Goal: Task Accomplishment & Management: Use online tool/utility

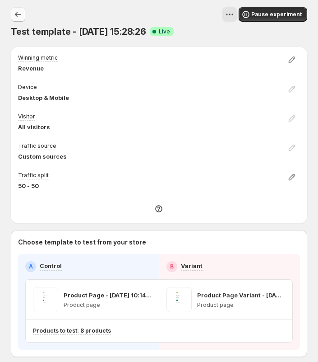
click at [19, 18] on icon "Experiments" at bounding box center [18, 14] width 9 height 9
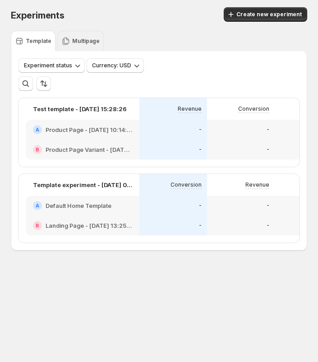
click at [80, 40] on p "Multipage" at bounding box center [86, 40] width 28 height 7
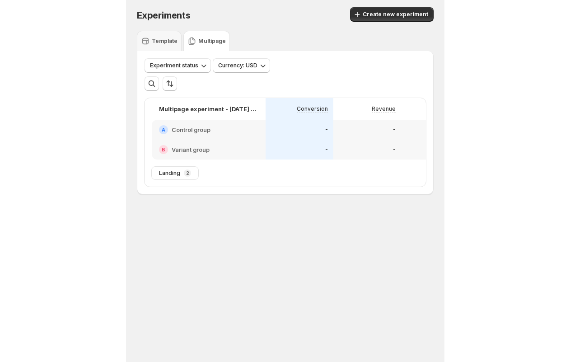
scroll to position [0, 202]
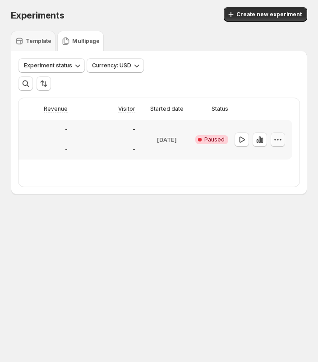
click at [275, 142] on icon "button" at bounding box center [278, 139] width 9 height 9
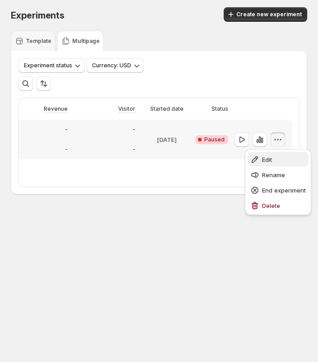
click at [272, 161] on span "Edit" at bounding box center [267, 159] width 10 height 7
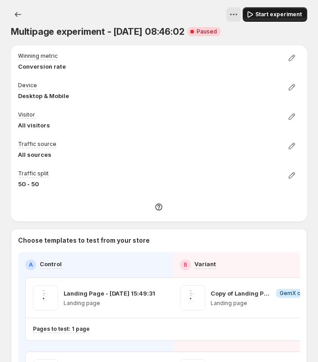
click at [277, 15] on span "Start experiment" at bounding box center [279, 14] width 47 height 7
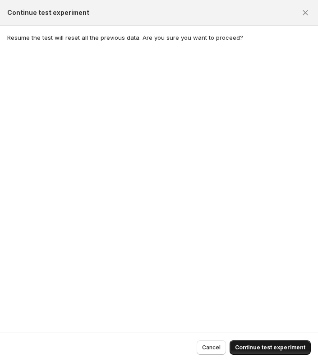
click at [276, 347] on span "Continue test experiment" at bounding box center [270, 347] width 70 height 7
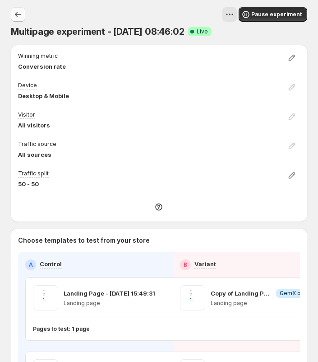
click at [16, 16] on icon "Experiments" at bounding box center [18, 14] width 9 height 9
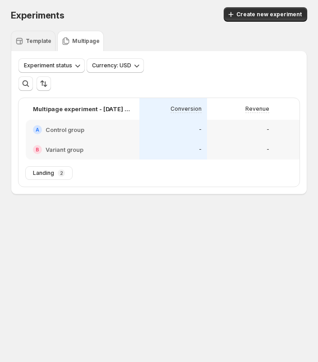
click at [37, 42] on p "Template" at bounding box center [39, 40] width 26 height 7
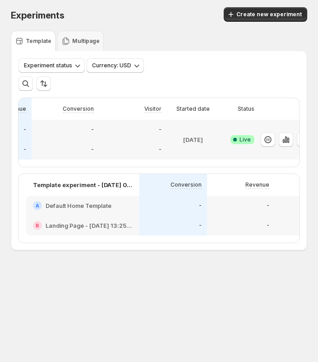
scroll to position [0, 202]
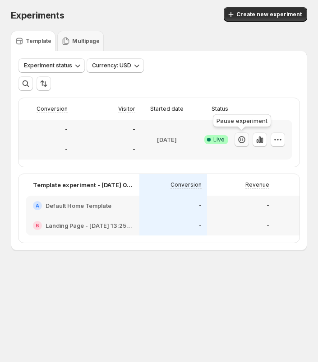
click at [240, 140] on icon "button" at bounding box center [242, 139] width 9 height 9
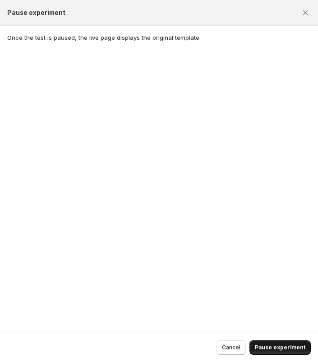
click at [282, 343] on button "Pause experiment" at bounding box center [280, 347] width 61 height 14
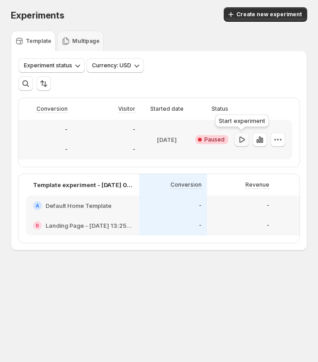
click at [246, 140] on icon "button" at bounding box center [242, 139] width 9 height 9
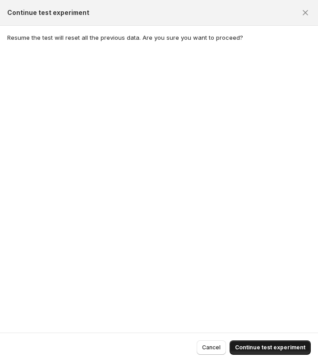
click at [247, 345] on span "Continue test experiment" at bounding box center [270, 347] width 70 height 7
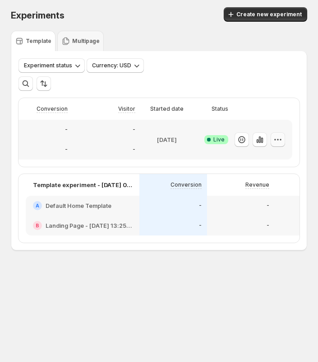
click at [279, 141] on icon "button" at bounding box center [278, 139] width 9 height 9
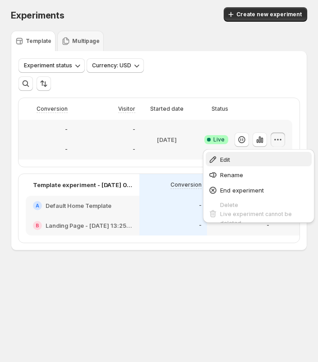
click at [249, 161] on span "Edit" at bounding box center [264, 159] width 89 height 9
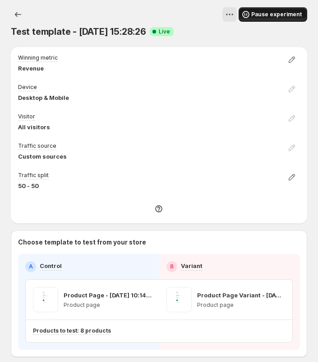
click at [272, 15] on span "Pause experiment" at bounding box center [277, 14] width 51 height 7
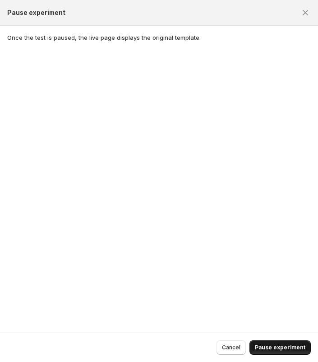
click at [267, 345] on span "Pause experiment" at bounding box center [280, 347] width 51 height 7
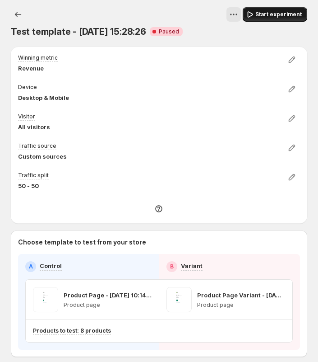
click at [274, 16] on span "Start experiment" at bounding box center [279, 14] width 47 height 7
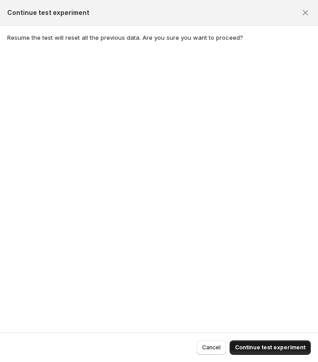
click at [253, 345] on span "Continue test experiment" at bounding box center [270, 347] width 70 height 7
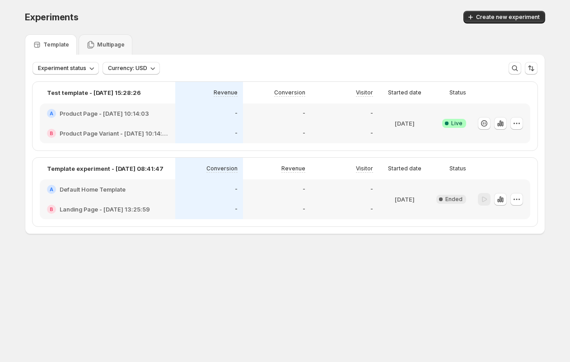
click at [111, 51] on div "Multipage" at bounding box center [106, 44] width 54 height 20
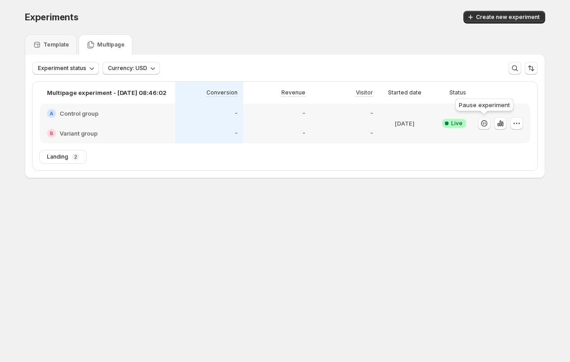
click at [318, 124] on icon "button" at bounding box center [484, 123] width 6 height 6
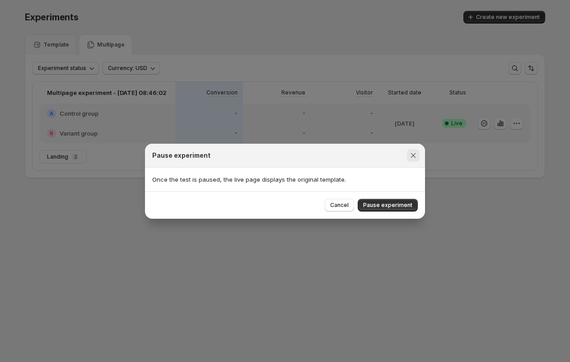
click at [318, 154] on icon "Close" at bounding box center [413, 155] width 9 height 9
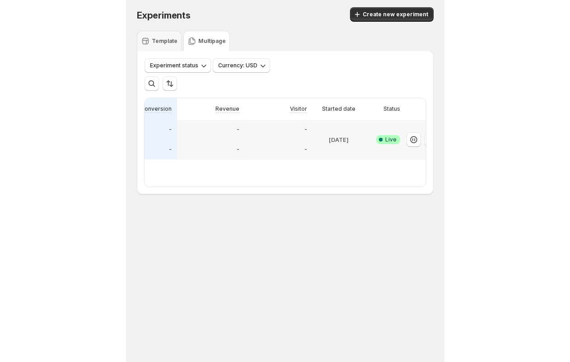
scroll to position [0, 202]
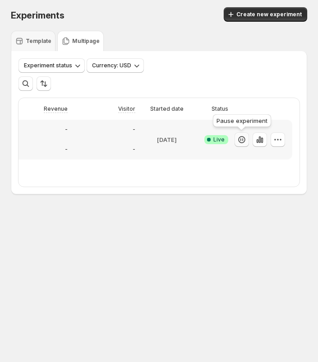
click at [238, 139] on icon "button" at bounding box center [242, 139] width 9 height 9
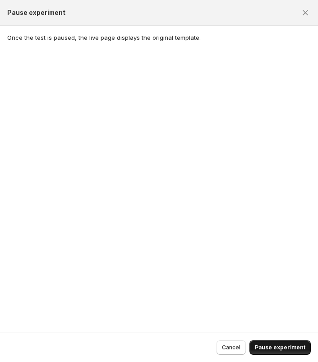
click at [282, 348] on span "Pause experiment" at bounding box center [280, 347] width 51 height 7
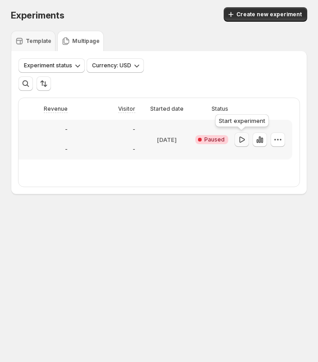
click at [241, 141] on icon "button" at bounding box center [242, 139] width 9 height 9
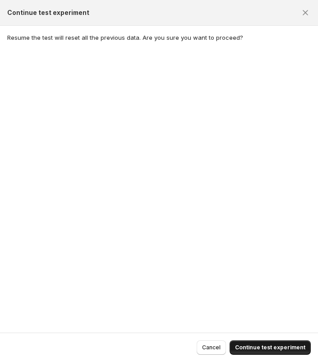
click at [280, 348] on span "Continue test experiment" at bounding box center [270, 347] width 70 height 7
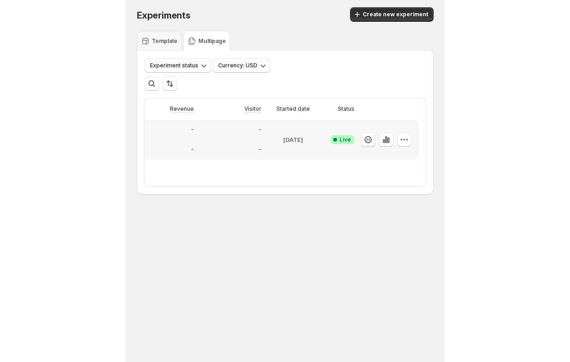
scroll to position [0, 0]
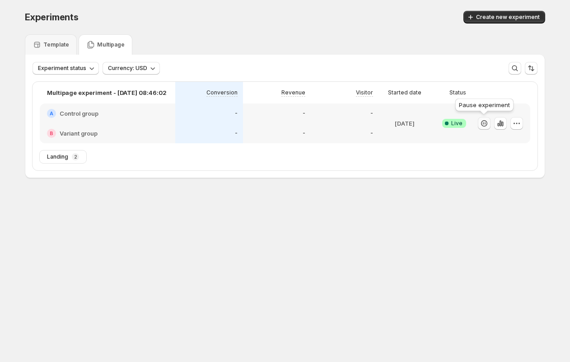
click at [318, 126] on icon "button" at bounding box center [484, 123] width 9 height 9
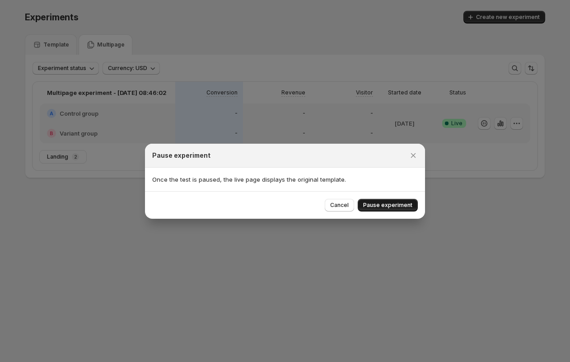
click at [318, 202] on span "Pause experiment" at bounding box center [387, 204] width 49 height 7
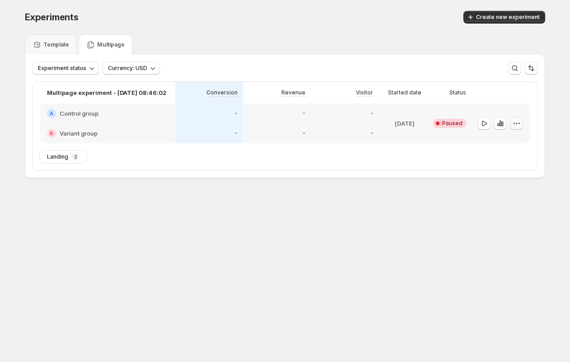
click at [318, 126] on icon "button" at bounding box center [516, 123] width 9 height 9
click at [318, 145] on span "Edit" at bounding box center [506, 142] width 10 height 7
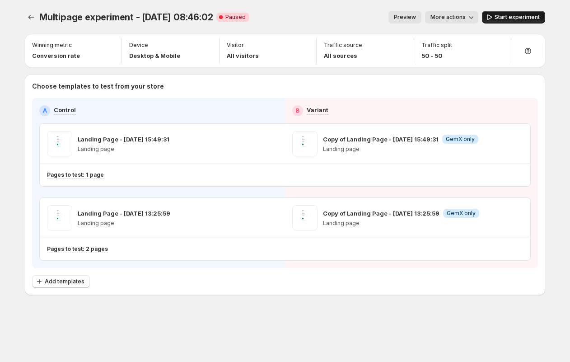
click at [318, 14] on span "Start experiment" at bounding box center [517, 17] width 45 height 7
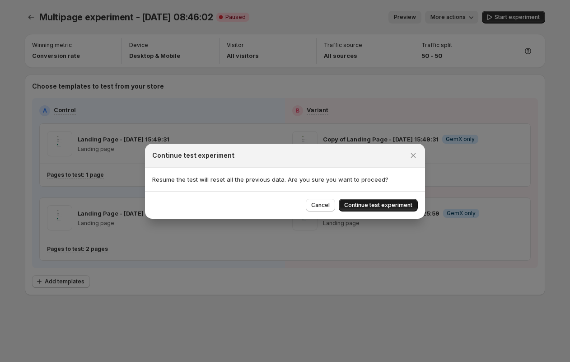
click at [318, 208] on button "Continue test experiment" at bounding box center [378, 205] width 79 height 13
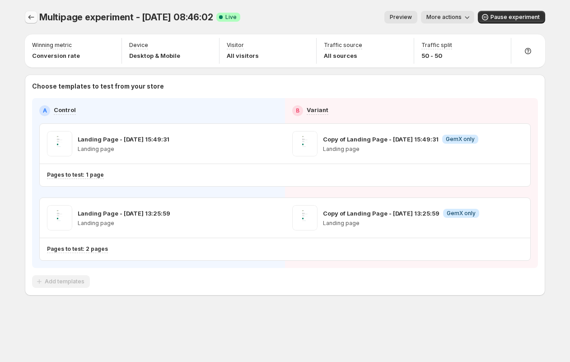
click at [32, 11] on button "Experiments" at bounding box center [31, 17] width 13 height 13
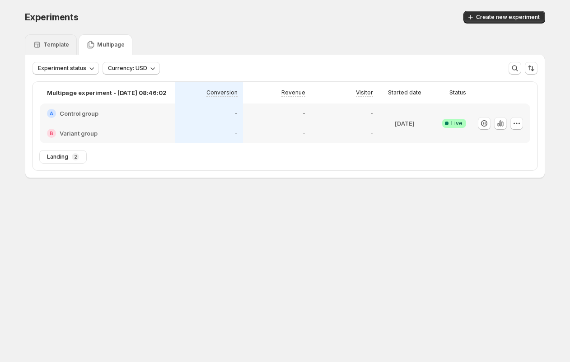
click at [48, 37] on div "Template" at bounding box center [51, 44] width 52 height 20
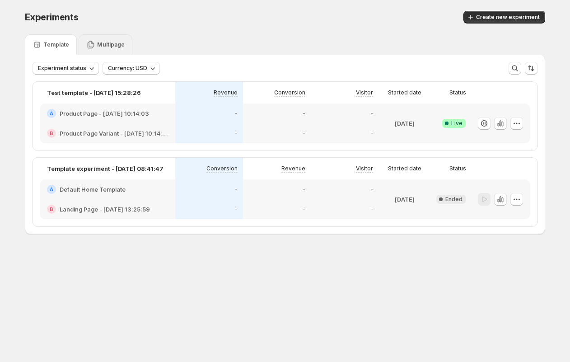
click at [91, 40] on icon at bounding box center [90, 44] width 9 height 9
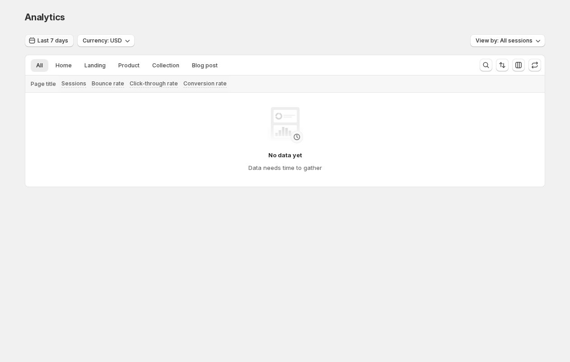
click at [42, 41] on span "Last 7 days" at bounding box center [52, 40] width 31 height 7
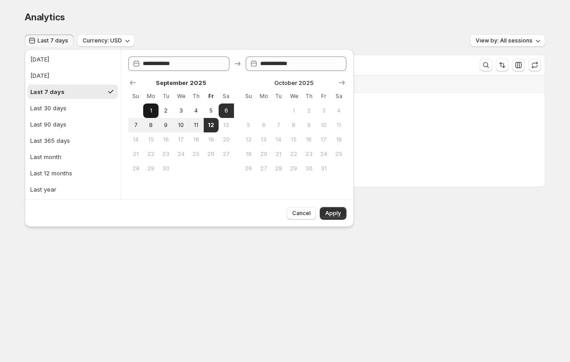
click at [151, 110] on span "1" at bounding box center [151, 110] width 8 height 7
type input "**********"
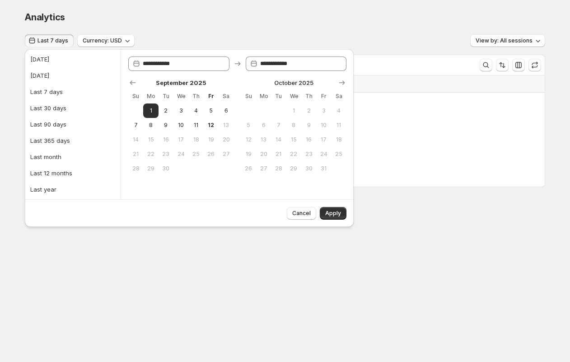
click at [53, 117] on ul "Today Yesterday Last 7 days Last 30 days Last 90 days Last 365 days Last month …" at bounding box center [73, 124] width 90 height 145
click at [63, 124] on div "Last 90 days" at bounding box center [48, 124] width 36 height 9
type input "**********"
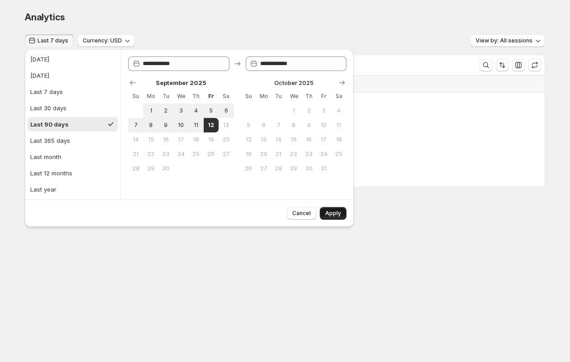
click at [318, 215] on span "Apply" at bounding box center [333, 213] width 16 height 7
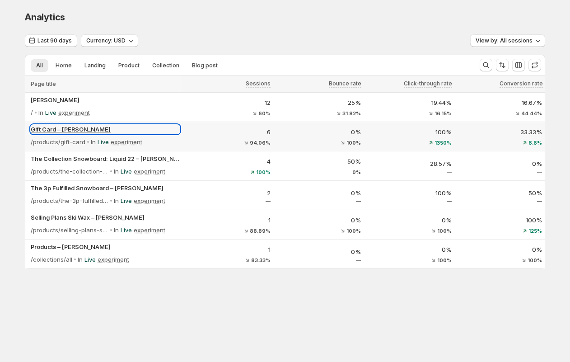
click at [53, 126] on p "Gift Card – kevin-gemx" at bounding box center [105, 129] width 149 height 9
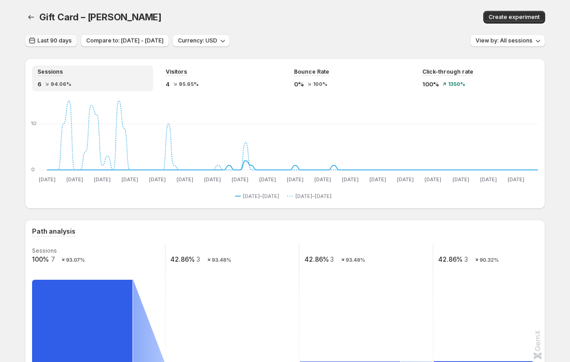
click at [52, 40] on span "Last 90 days" at bounding box center [54, 40] width 34 height 7
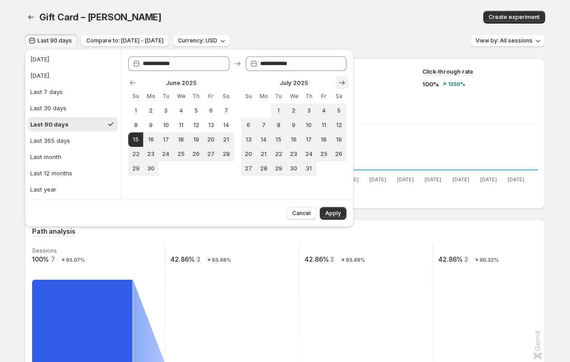
click at [318, 80] on icon "Show next month, August 2025" at bounding box center [341, 82] width 9 height 9
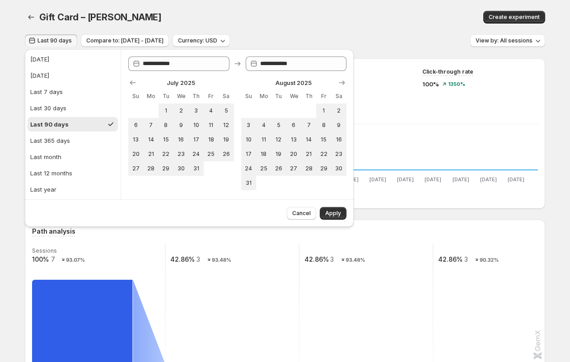
click at [225, 1] on div "Gift Card – kevin-gemx. This page is ready Gift Card – kevin-gemx Create experi…" at bounding box center [285, 17] width 520 height 34
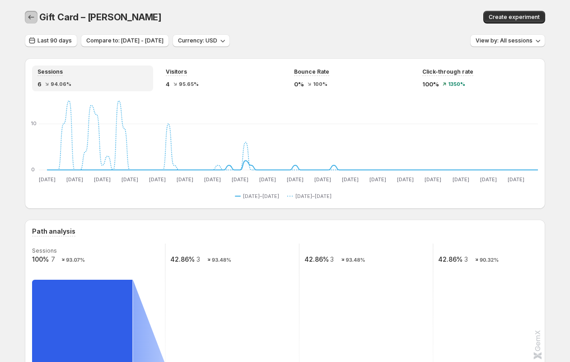
drag, startPoint x: 36, startPoint y: 14, endPoint x: 144, endPoint y: 16, distance: 108.0
click at [144, 16] on div "Gift Card – kevin-gemx Create experiment" at bounding box center [285, 17] width 520 height 13
click at [57, 39] on span "Last 90 days" at bounding box center [54, 40] width 34 height 7
click at [44, 38] on span "Last 90 days" at bounding box center [54, 40] width 34 height 7
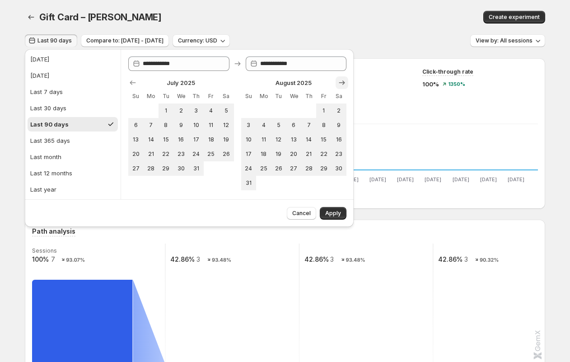
click at [318, 79] on icon "Show next month, September 2025" at bounding box center [341, 82] width 9 height 9
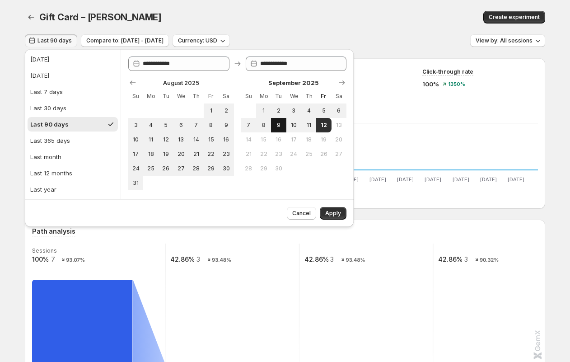
click at [276, 123] on span "9" at bounding box center [279, 124] width 8 height 7
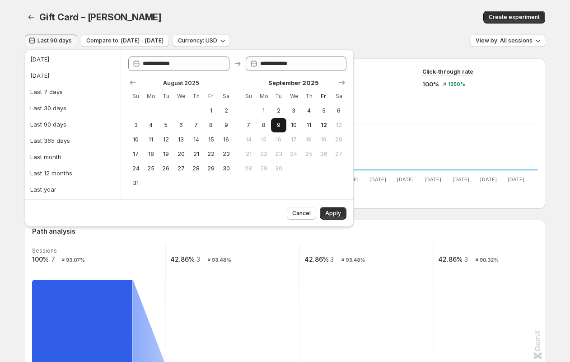
type input "**********"
click at [318, 210] on span "Apply" at bounding box center [333, 213] width 16 height 7
